Goal: Transaction & Acquisition: Purchase product/service

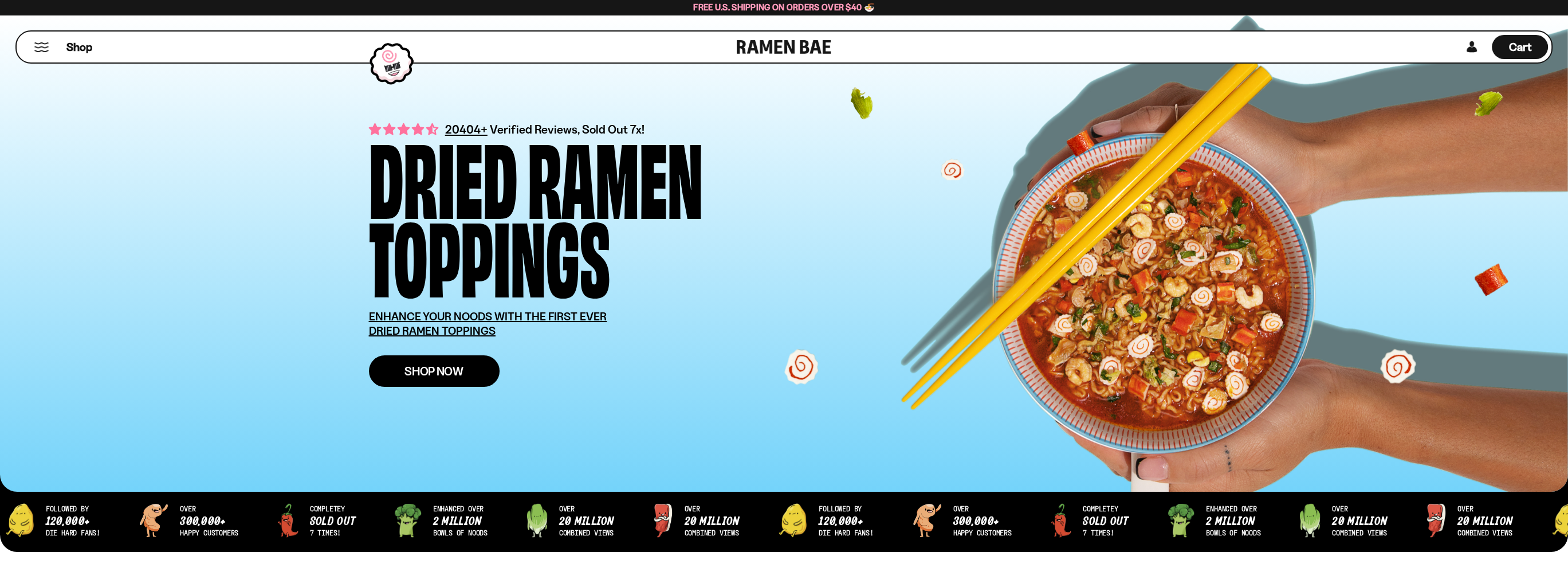
click at [449, 372] on span "Shop Now" at bounding box center [433, 371] width 59 height 12
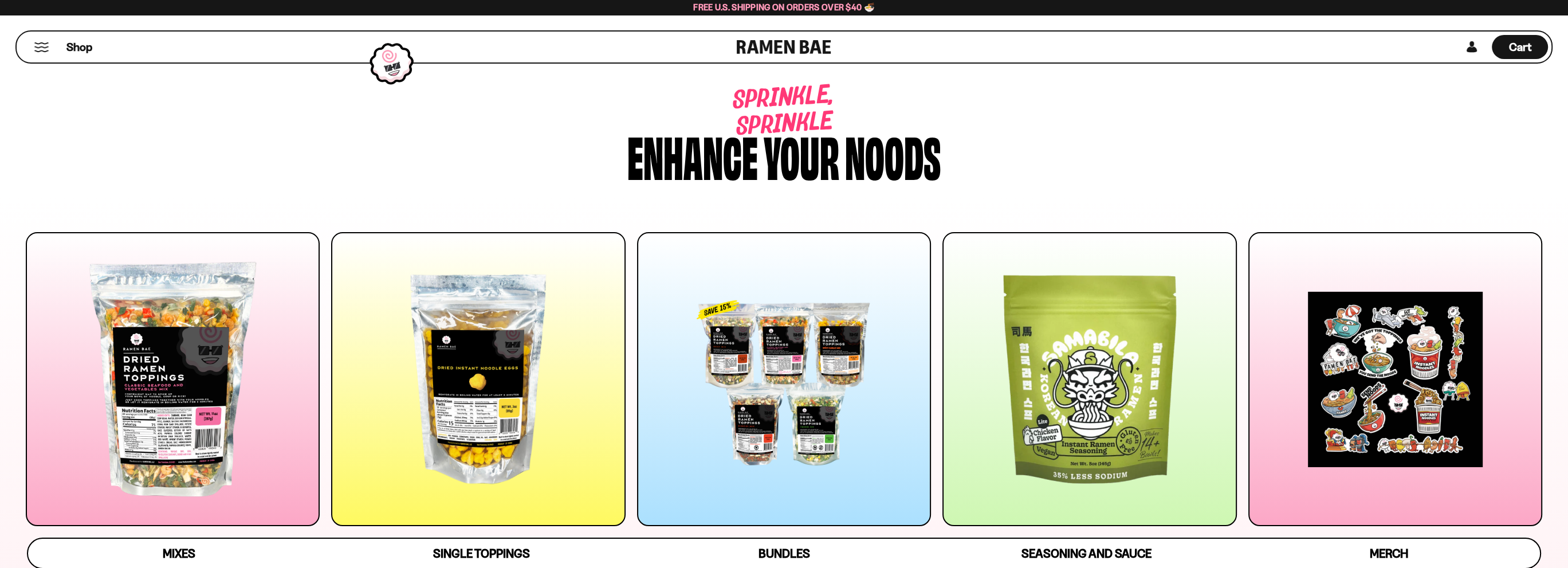
scroll to position [133, 0]
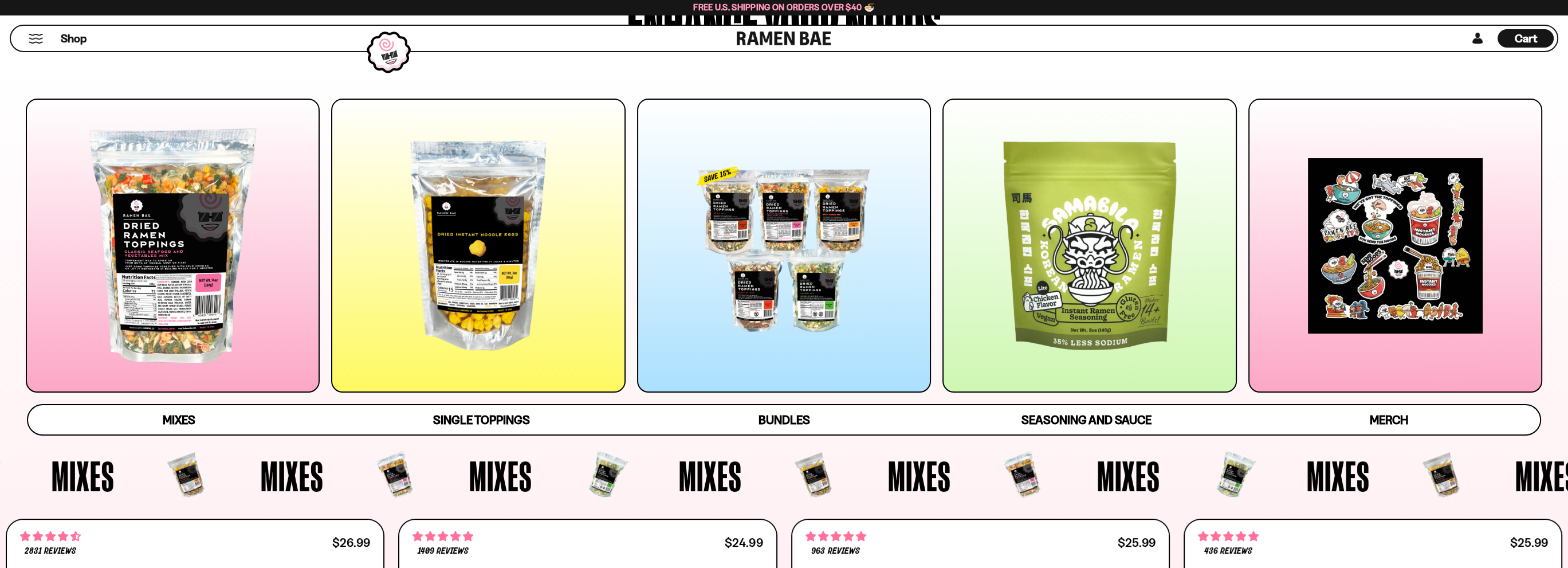
click at [229, 321] on div at bounding box center [172, 245] width 294 height 294
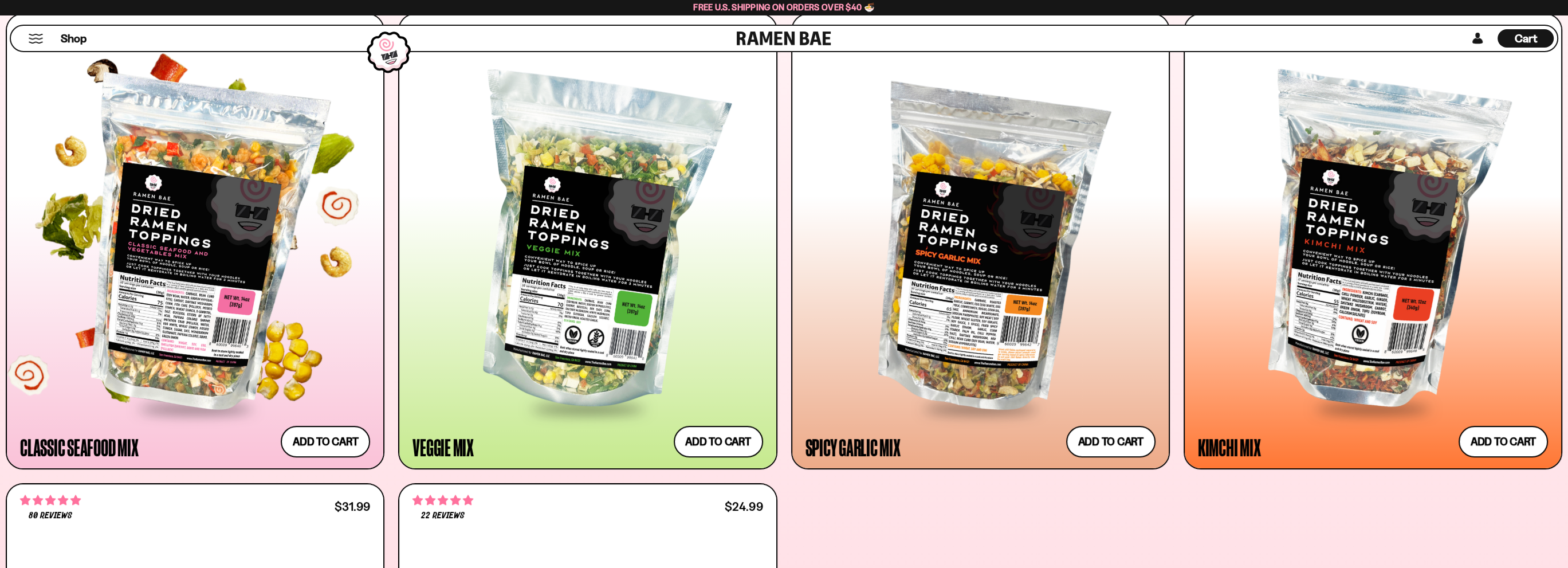
scroll to position [640, 0]
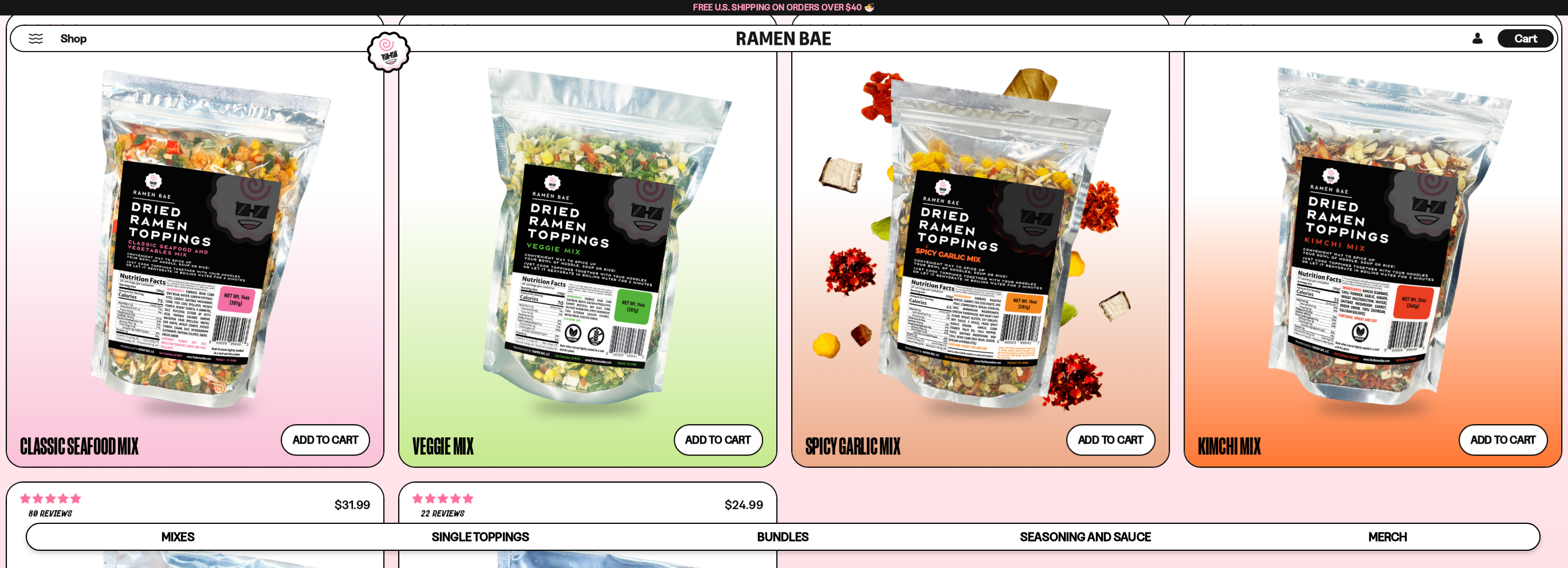
click at [1022, 324] on div at bounding box center [980, 242] width 350 height 326
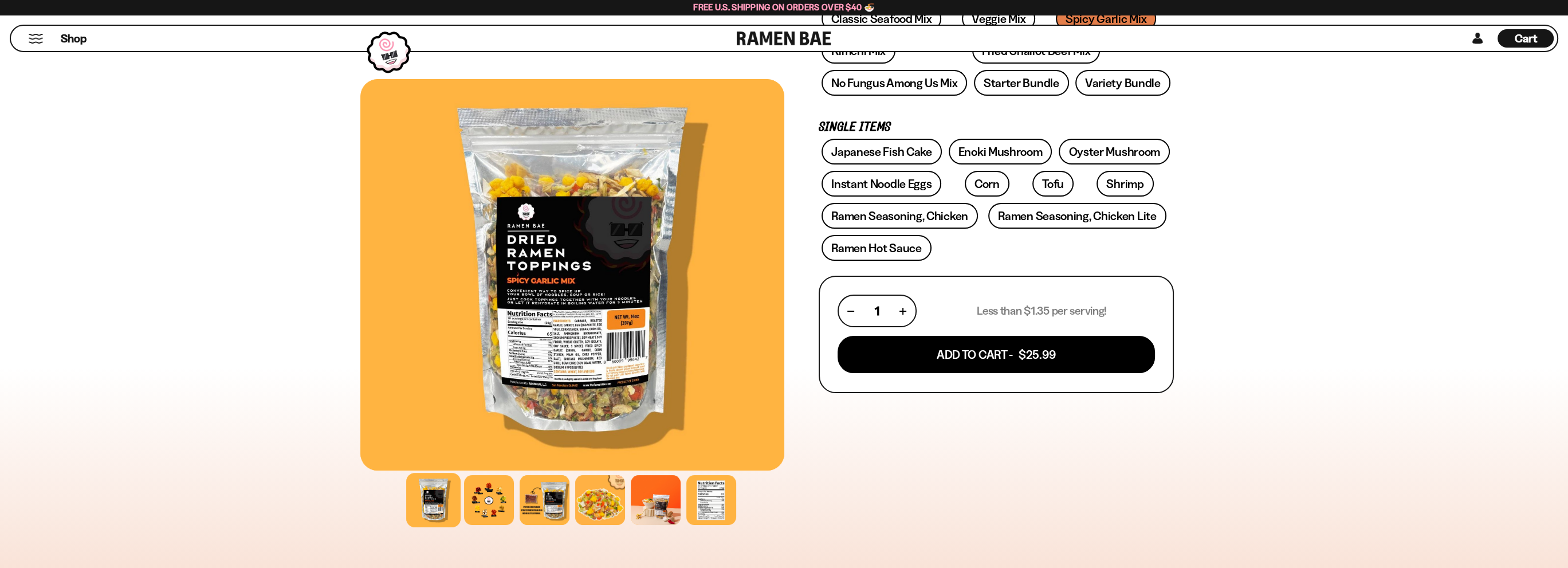
scroll to position [401, 0]
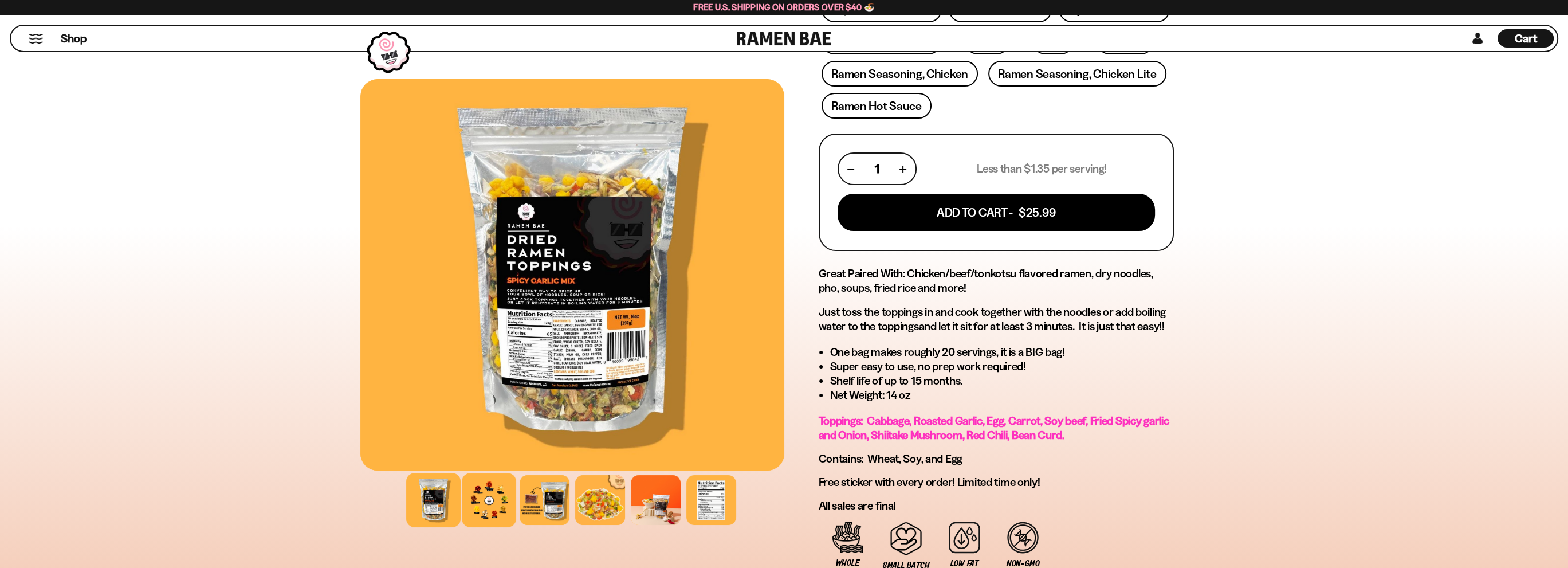
click at [491, 497] on div at bounding box center [489, 499] width 54 height 54
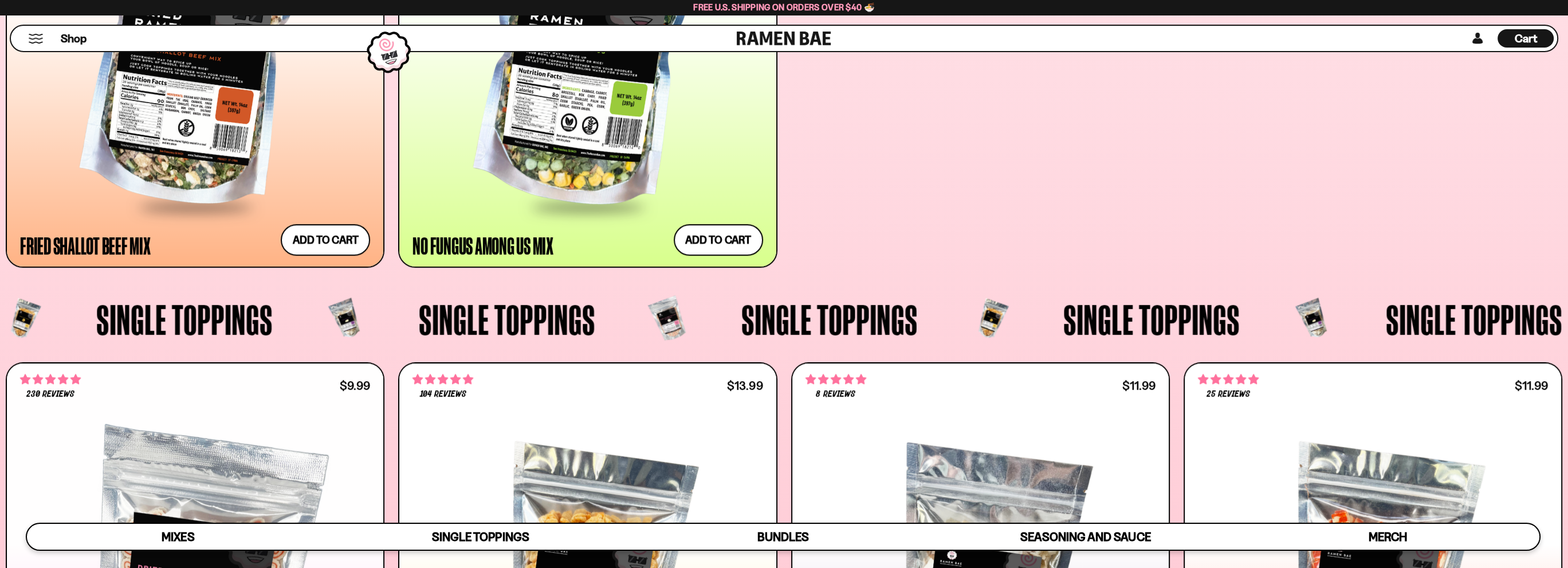
scroll to position [1176, 0]
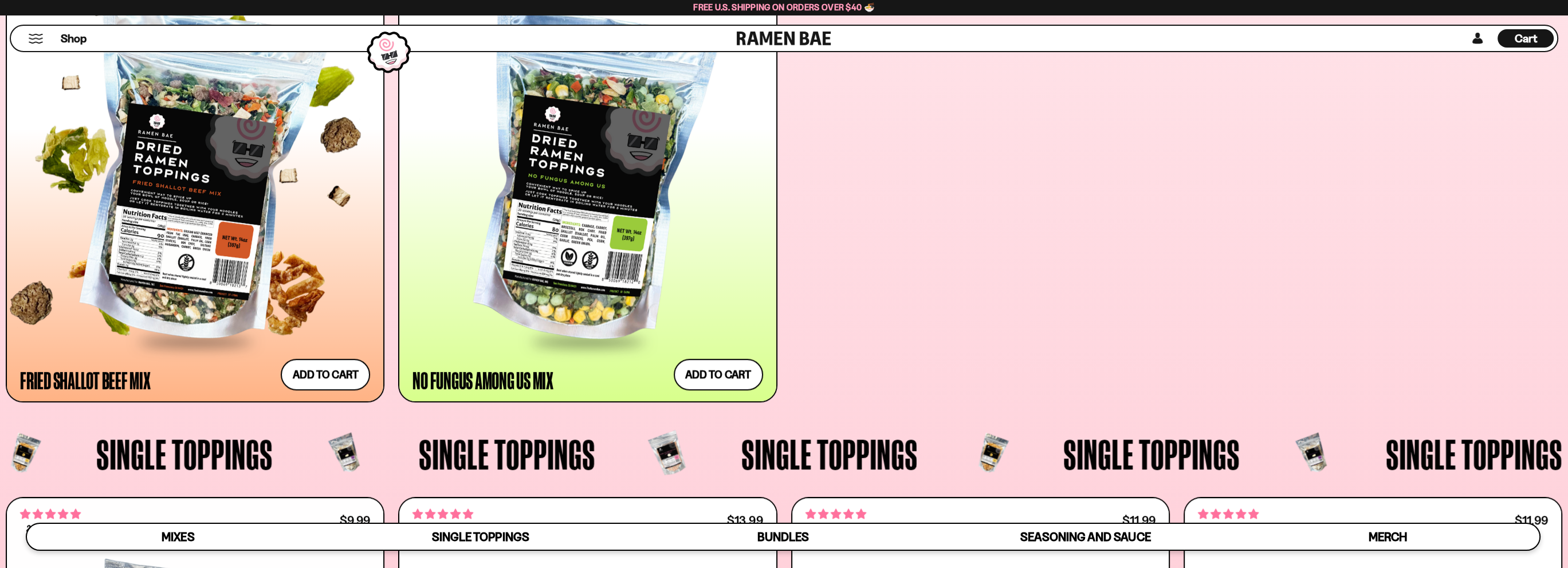
click at [217, 225] on div at bounding box center [195, 177] width 350 height 326
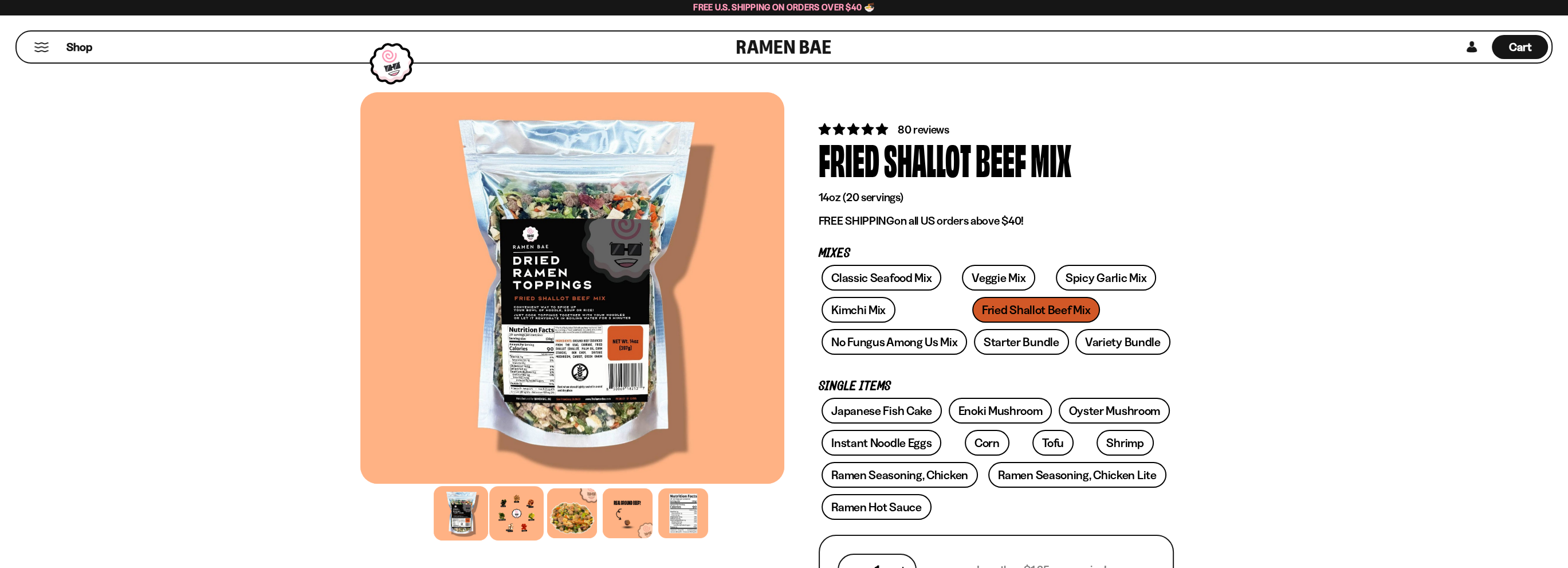
click at [510, 511] on div at bounding box center [516, 513] width 54 height 54
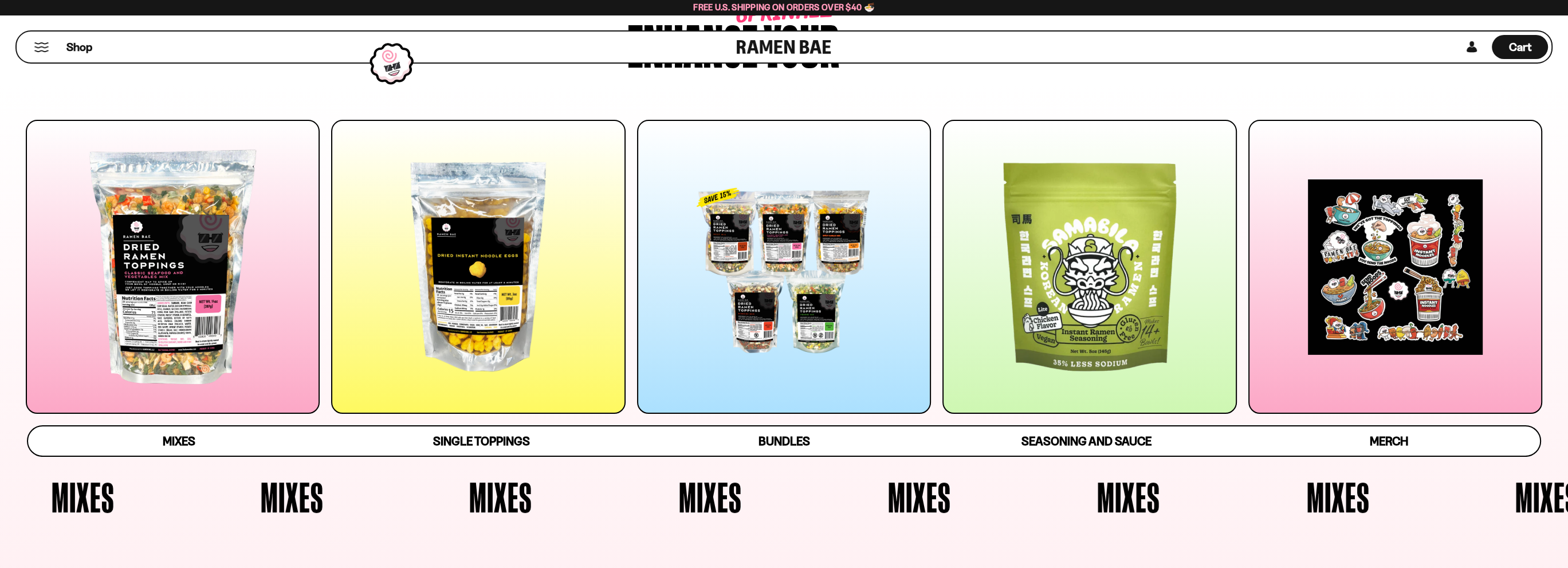
scroll to position [133, 0]
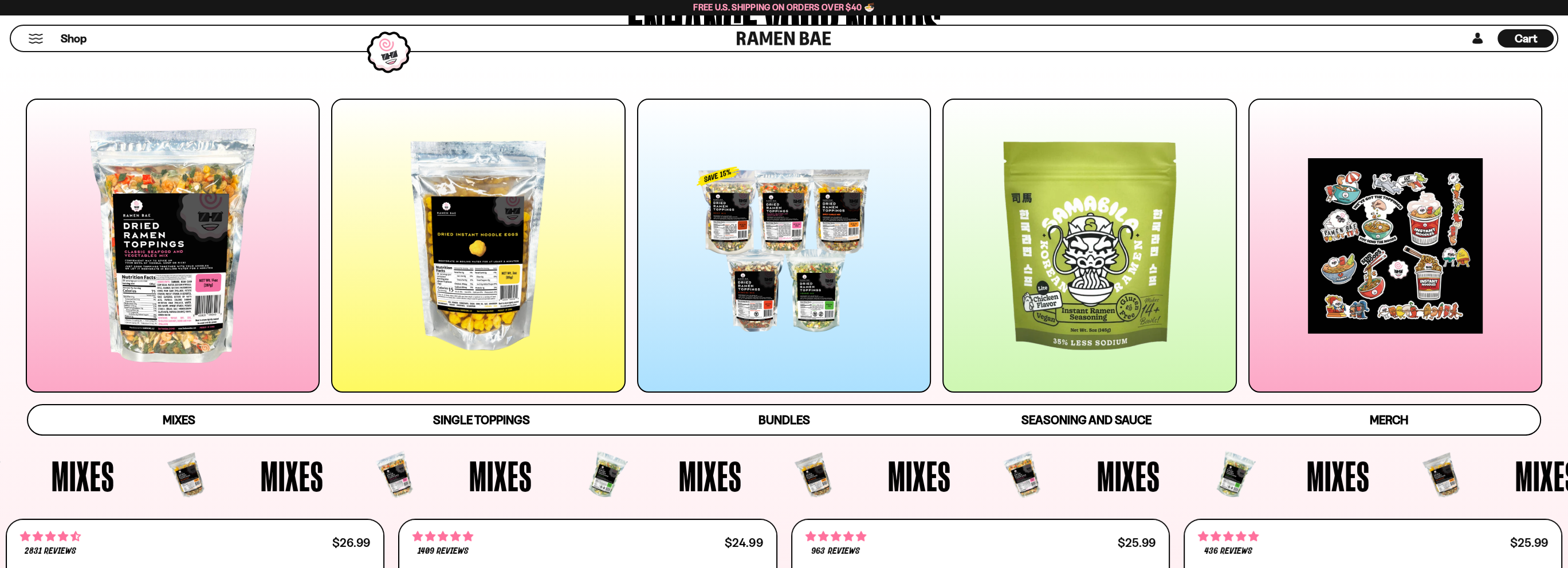
click at [178, 227] on div at bounding box center [172, 245] width 294 height 294
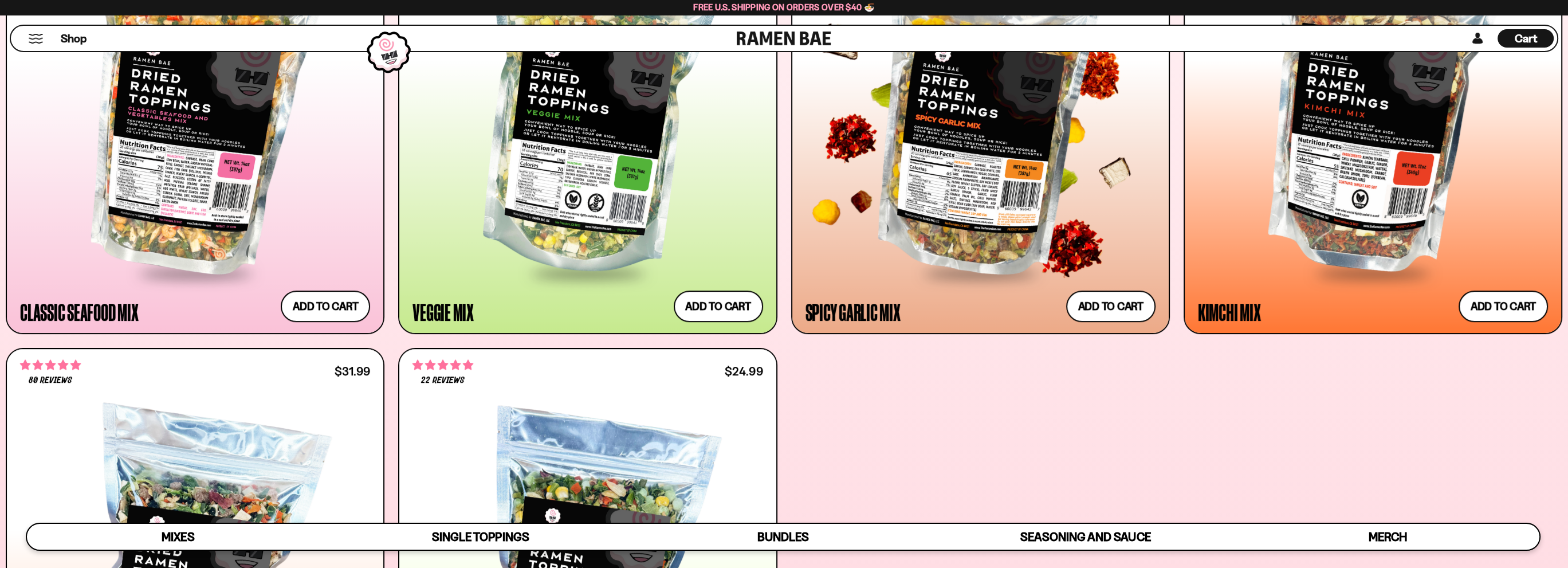
scroll to position [640, 0]
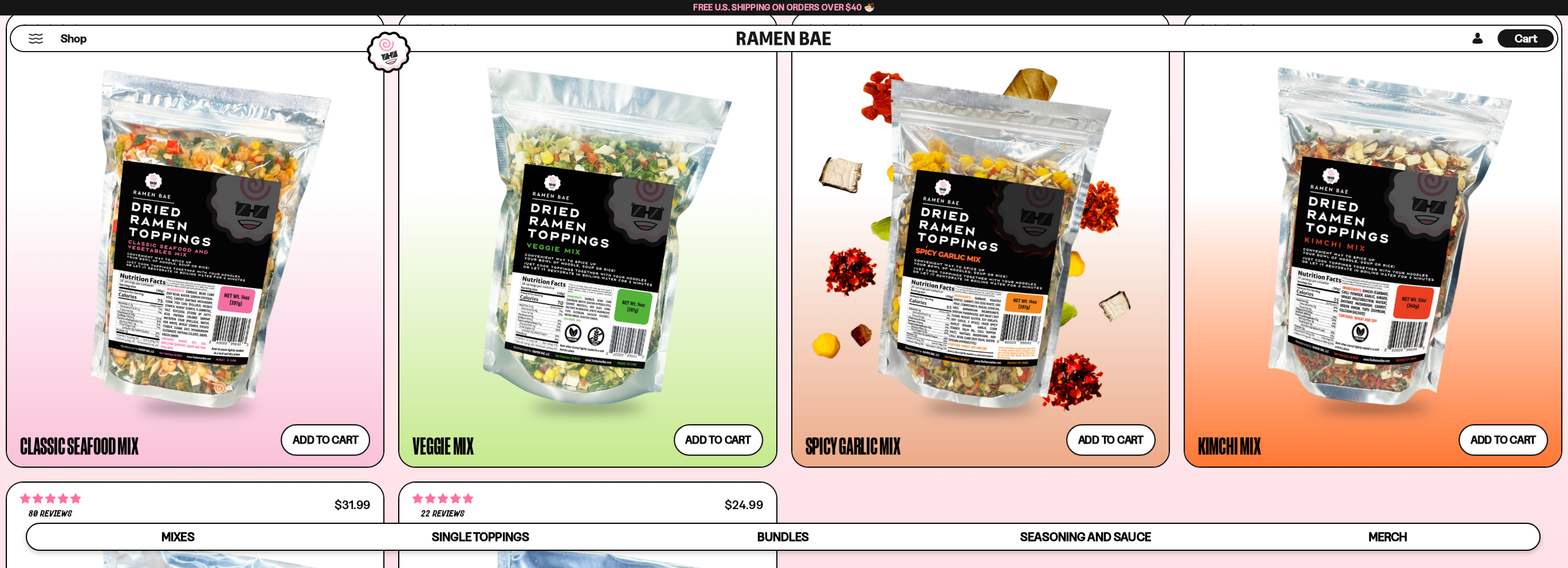
click at [1027, 262] on div at bounding box center [980, 242] width 350 height 326
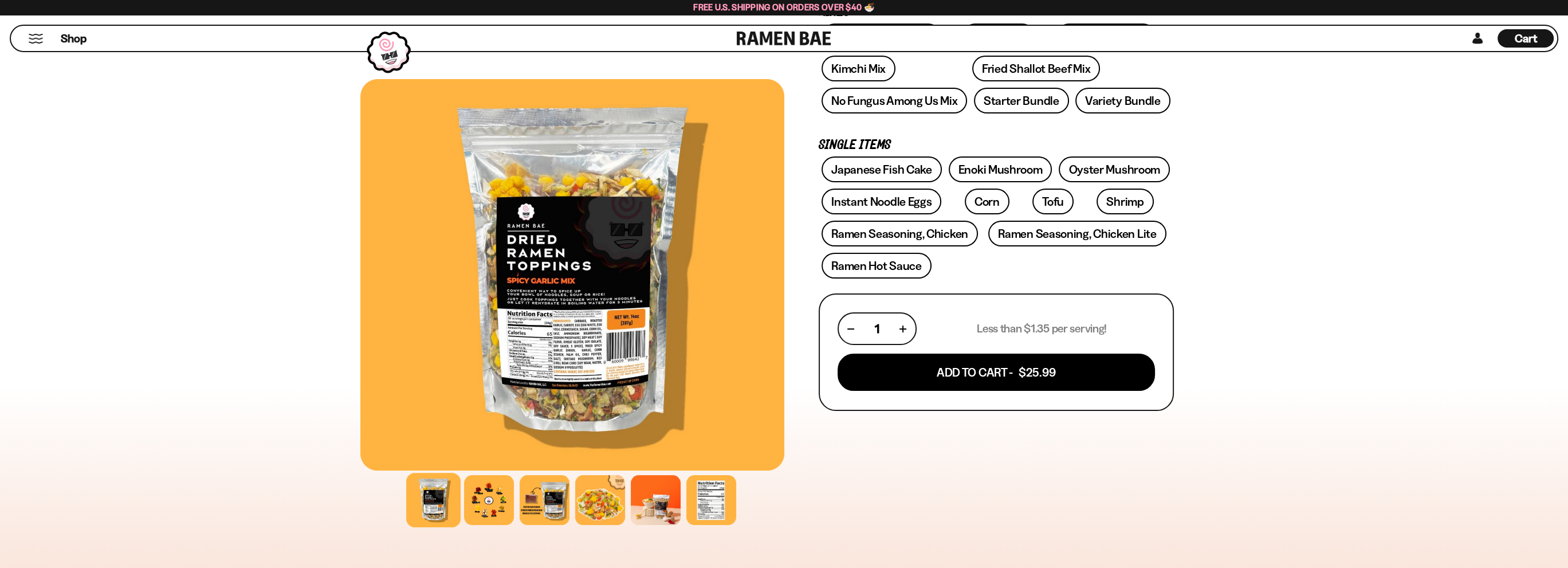
scroll to position [401, 0]
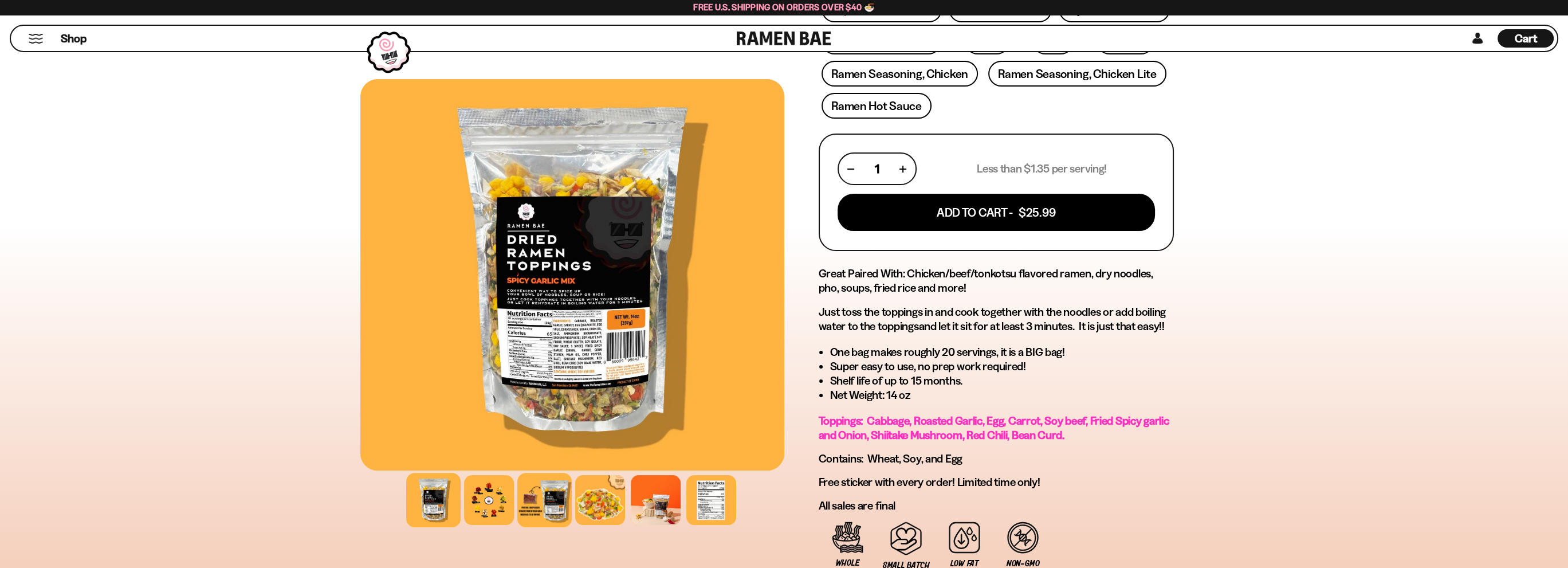
click at [552, 502] on div at bounding box center [544, 499] width 54 height 54
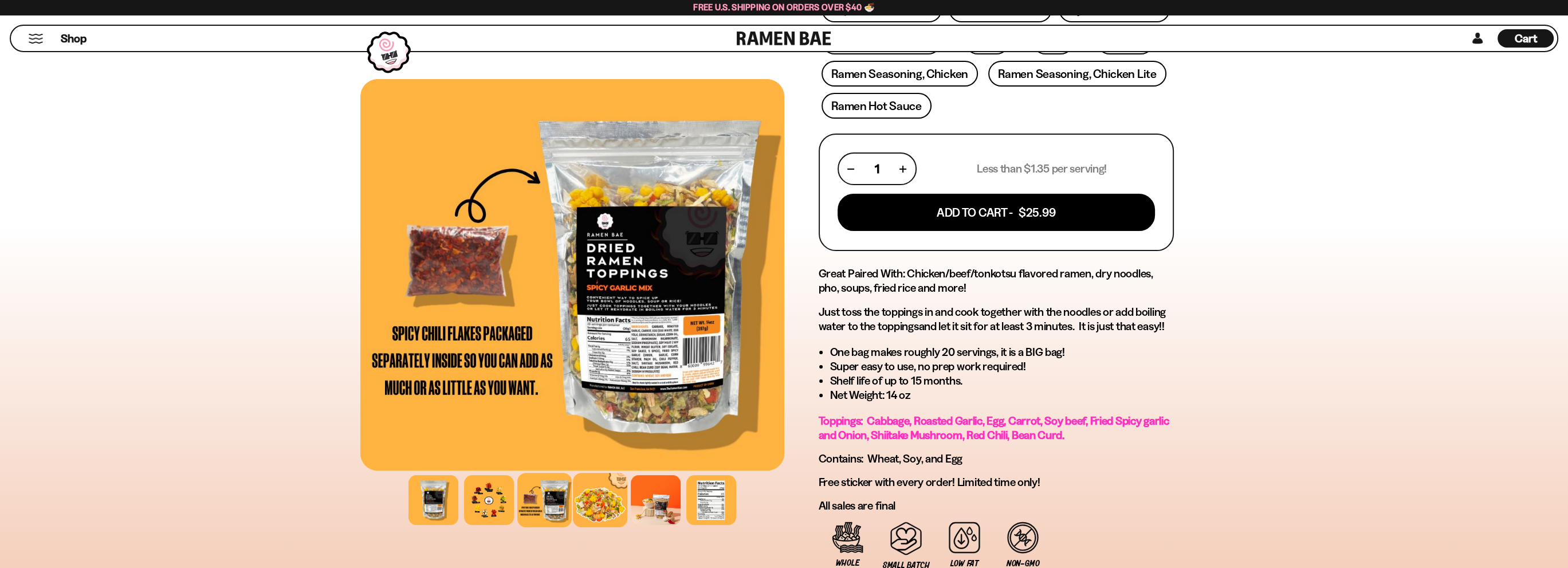
click at [611, 500] on div at bounding box center [600, 499] width 54 height 54
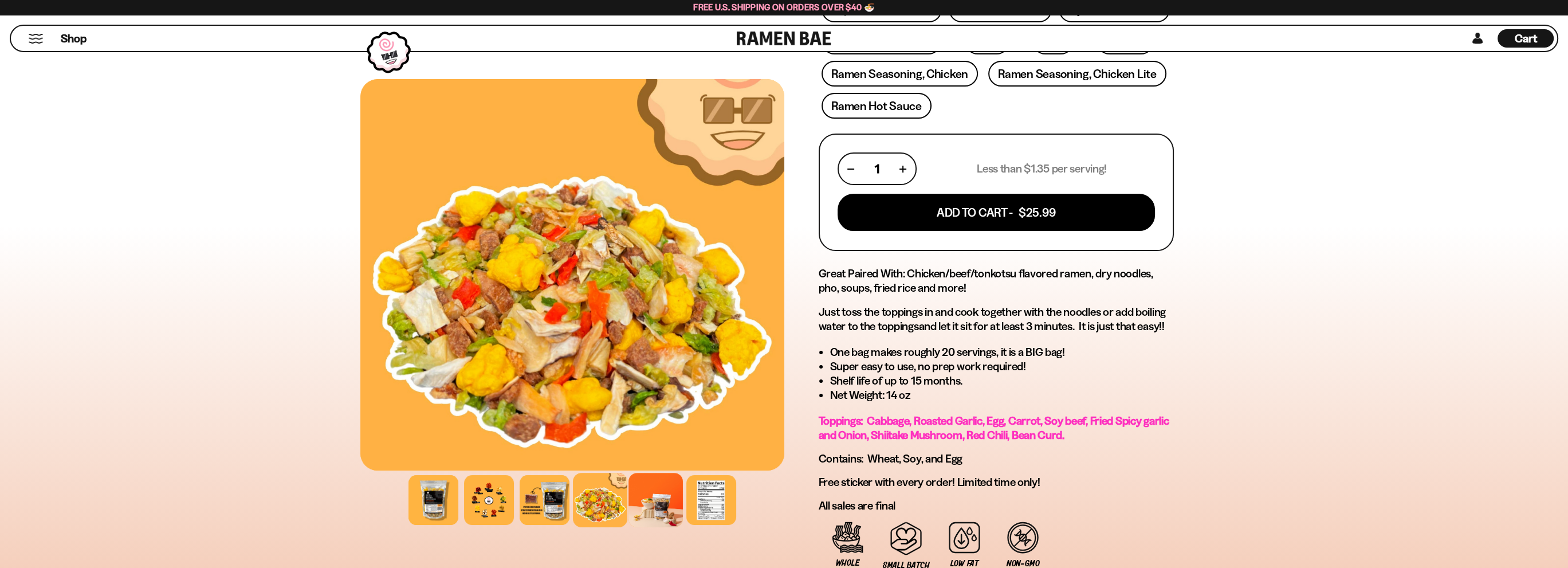
click at [651, 499] on div at bounding box center [655, 499] width 54 height 54
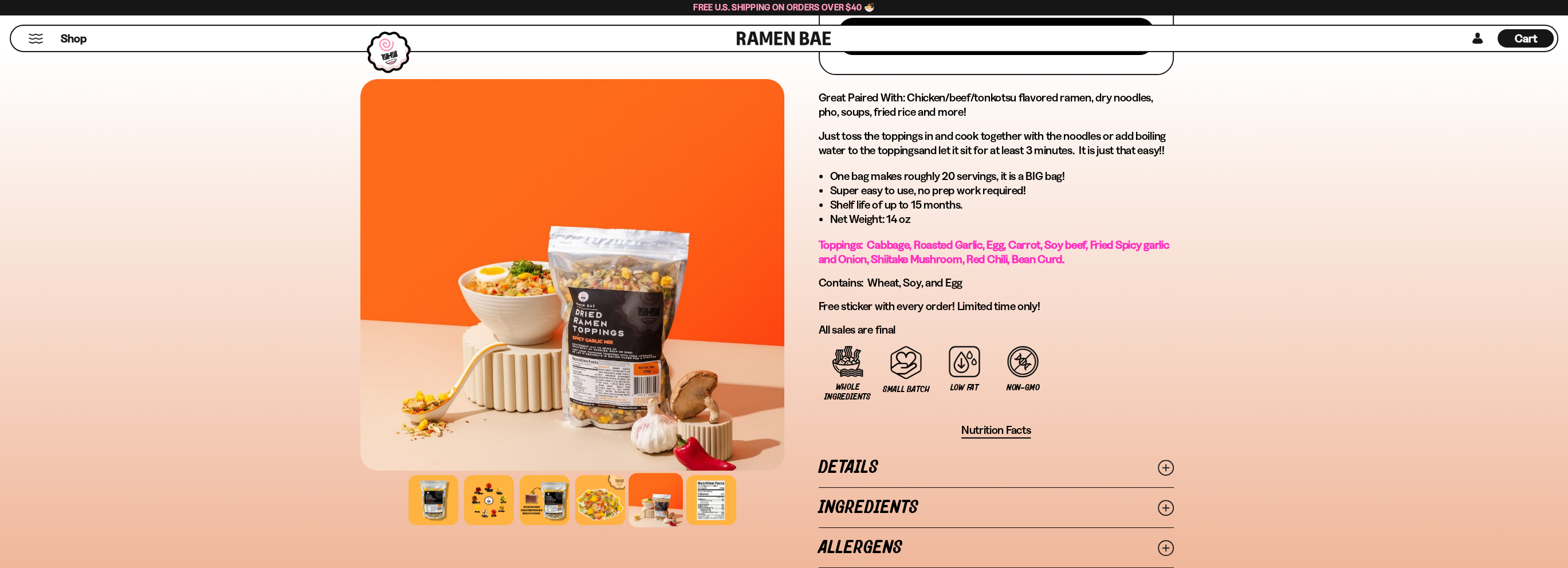
scroll to position [535, 0]
